Goal: Book appointment/travel/reservation

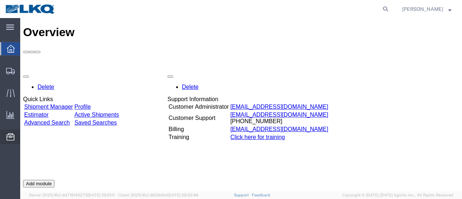
click at [0, 0] on span "Location Appointment" at bounding box center [0, 0] width 0 height 0
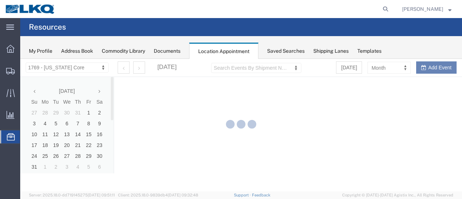
select select "28716"
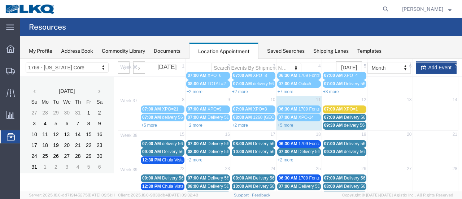
scroll to position [36, 0]
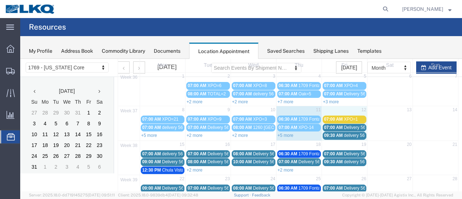
click at [335, 109] on td "12" at bounding box center [344, 110] width 45 height 9
select select "1"
select select
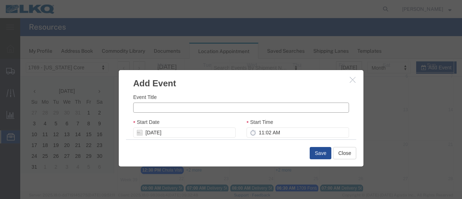
click at [154, 107] on input "Event Title" at bounding box center [241, 108] width 216 height 10
type input "a"
type input "ABF-1"
click at [255, 134] on input "11:02 AM" at bounding box center [298, 132] width 103 height 10
type input "08:02 AM"
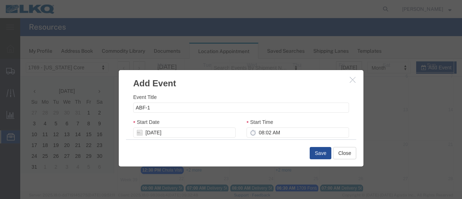
click at [328, 118] on div "Start Time 08:02 AM" at bounding box center [298, 127] width 103 height 19
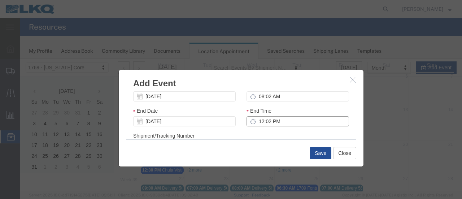
drag, startPoint x: 252, startPoint y: 122, endPoint x: 261, endPoint y: 123, distance: 9.1
click at [253, 122] on input "12:02 PM" at bounding box center [298, 121] width 103 height 10
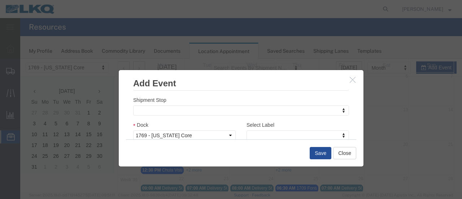
scroll to position [108, 0]
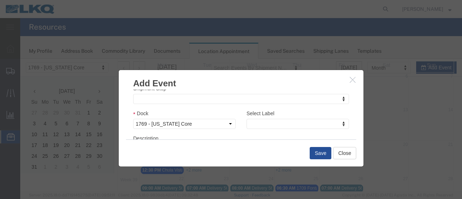
type input "10:02 AM"
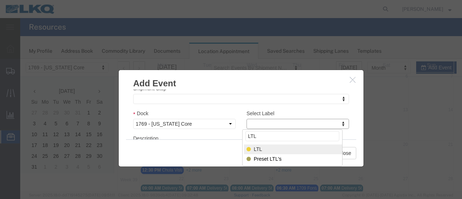
type input "LTL"
select select "25"
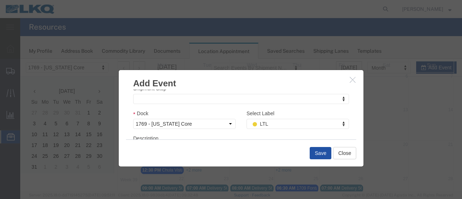
click at [321, 154] on button "Save" at bounding box center [321, 153] width 22 height 12
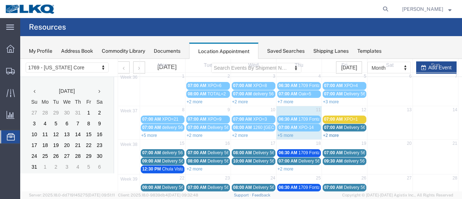
click at [333, 134] on link "+2 more" at bounding box center [331, 135] width 16 height 5
